Goal: Use online tool/utility: Utilize a website feature to perform a specific function

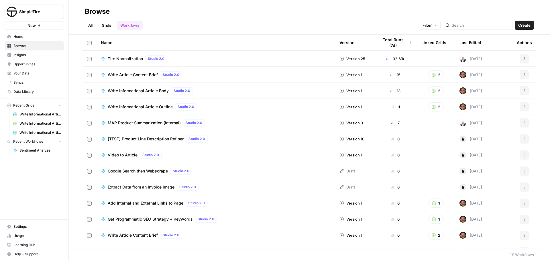
click at [156, 138] on span "[TEST] Product Line Description Refiner" at bounding box center [146, 139] width 76 height 6
click at [469, 25] on input "search" at bounding box center [481, 25] width 58 height 6
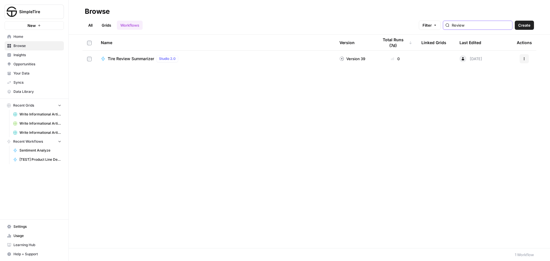
type input "Review"
click at [138, 58] on span "Tire Review Summarizer" at bounding box center [131, 59] width 46 height 6
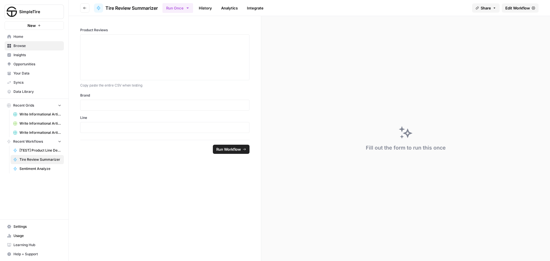
click at [255, 8] on link "Integrate" at bounding box center [254, 7] width 23 height 9
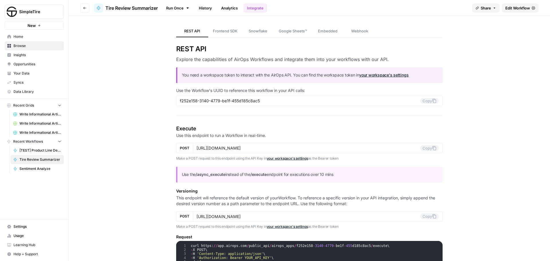
click at [145, 9] on span "Tire Review Summarizer" at bounding box center [131, 8] width 52 height 7
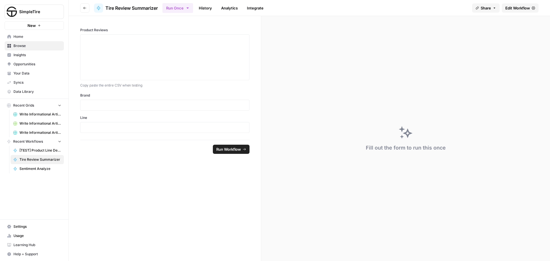
click at [515, 8] on span "Edit Workflow" at bounding box center [517, 8] width 25 height 6
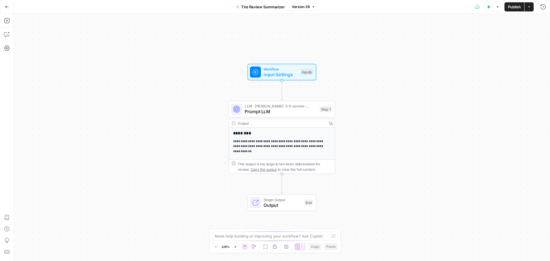
click at [269, 146] on p "**********" at bounding box center [279, 146] width 93 height 15
click at [283, 70] on span "Workflow" at bounding box center [280, 68] width 34 height 5
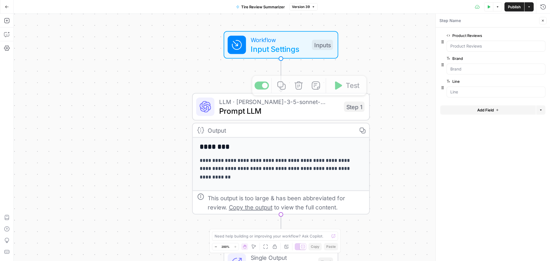
click at [276, 104] on span "LLM · [PERSON_NAME]-3-5-sonnet-20240620" at bounding box center [279, 101] width 120 height 9
click at [280, 110] on span "Prompt LLM" at bounding box center [279, 110] width 120 height 11
